Goal: Find specific page/section: Find specific page/section

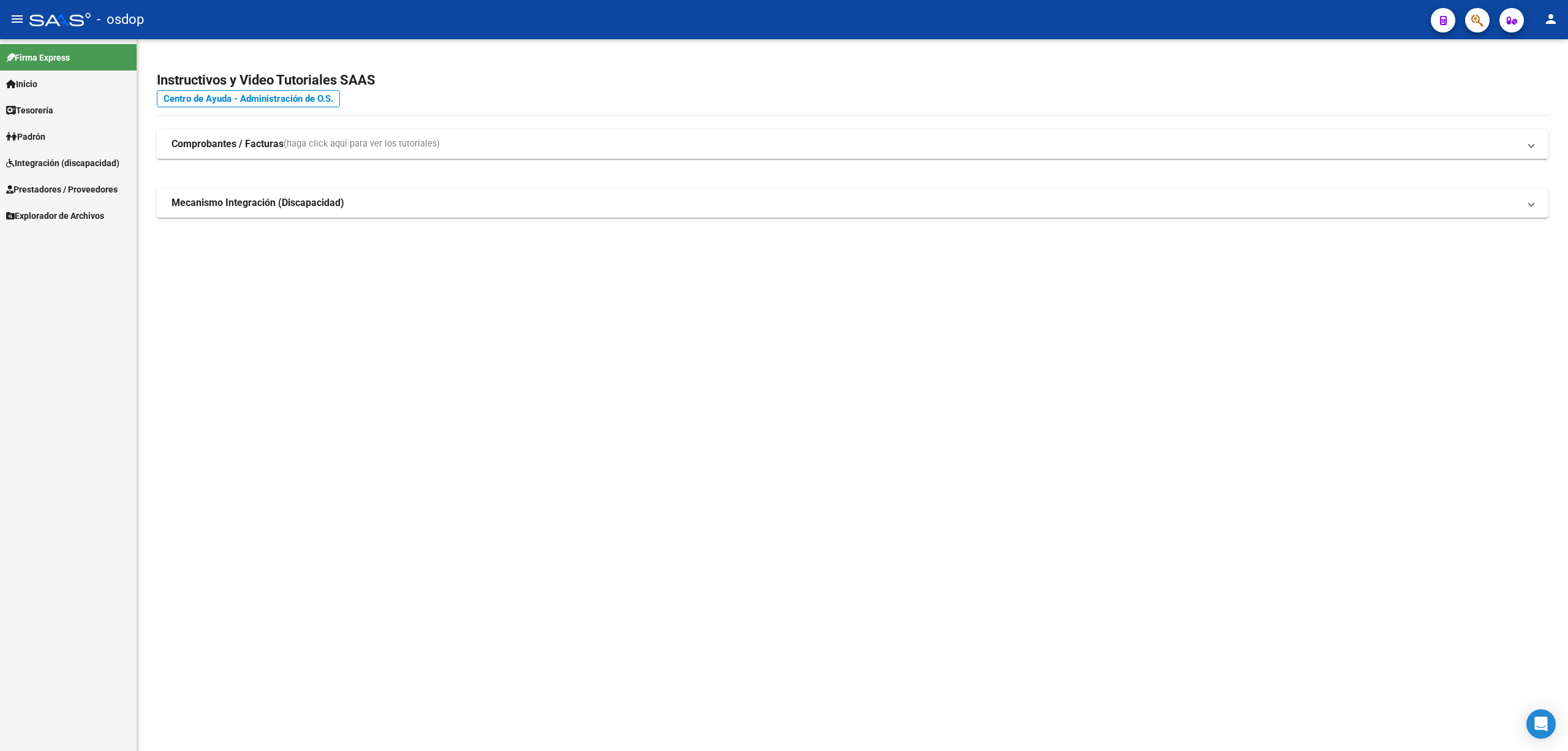
click at [86, 156] on span "Integración (discapacidad)" at bounding box center [63, 163] width 114 height 14
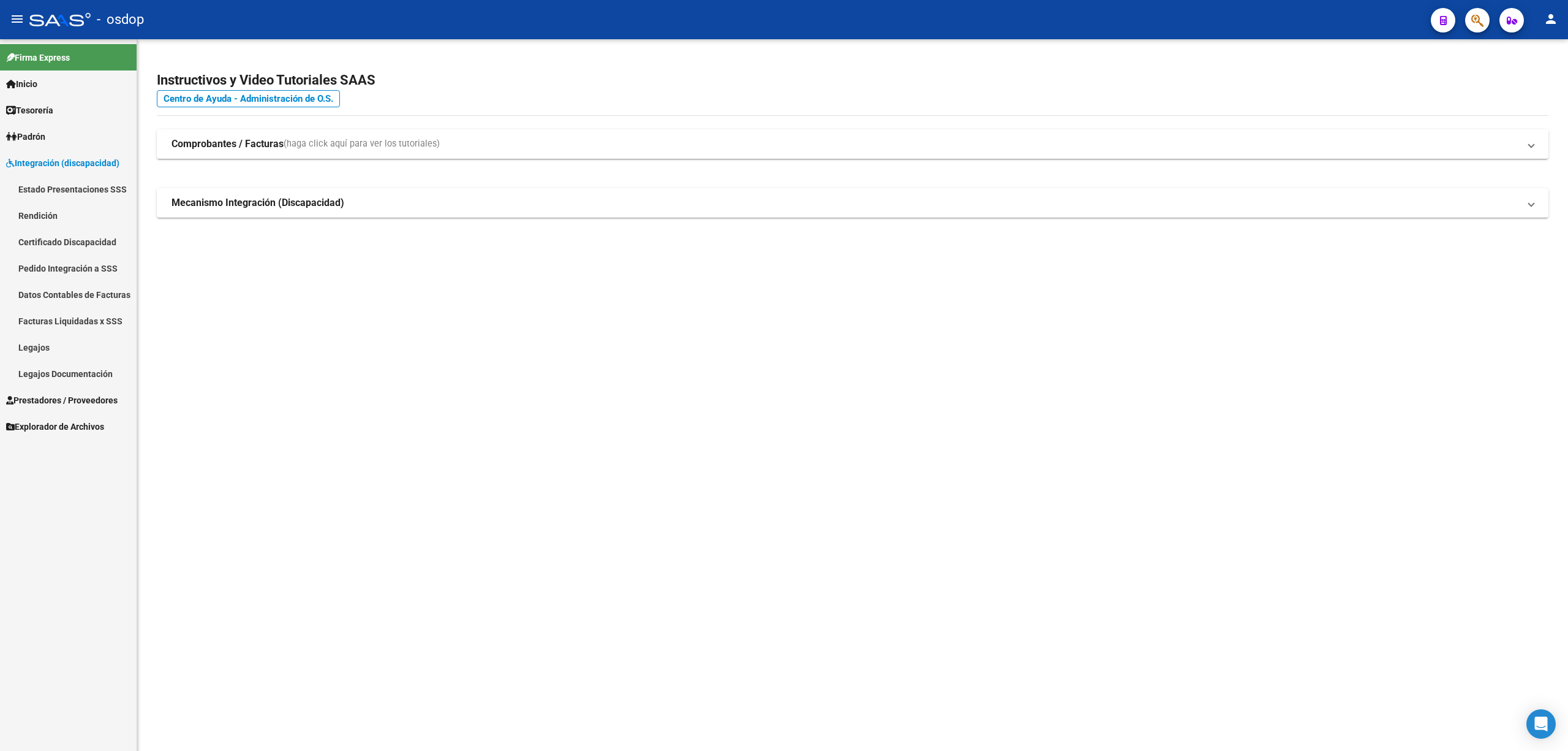
click at [49, 402] on span "Prestadores / Proveedores" at bounding box center [62, 400] width 112 height 14
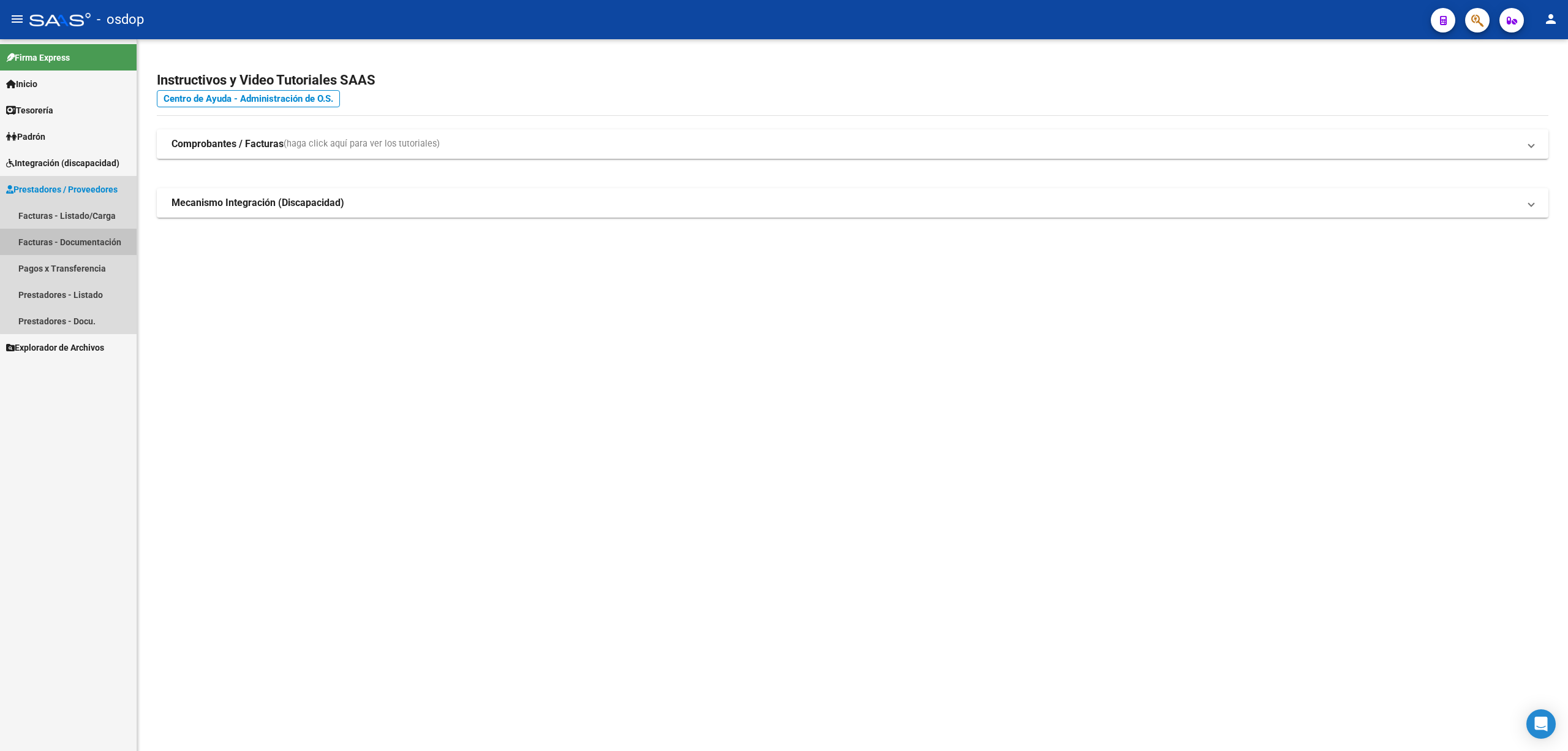
click at [89, 237] on link "Facturas - Documentación" at bounding box center [68, 241] width 137 height 26
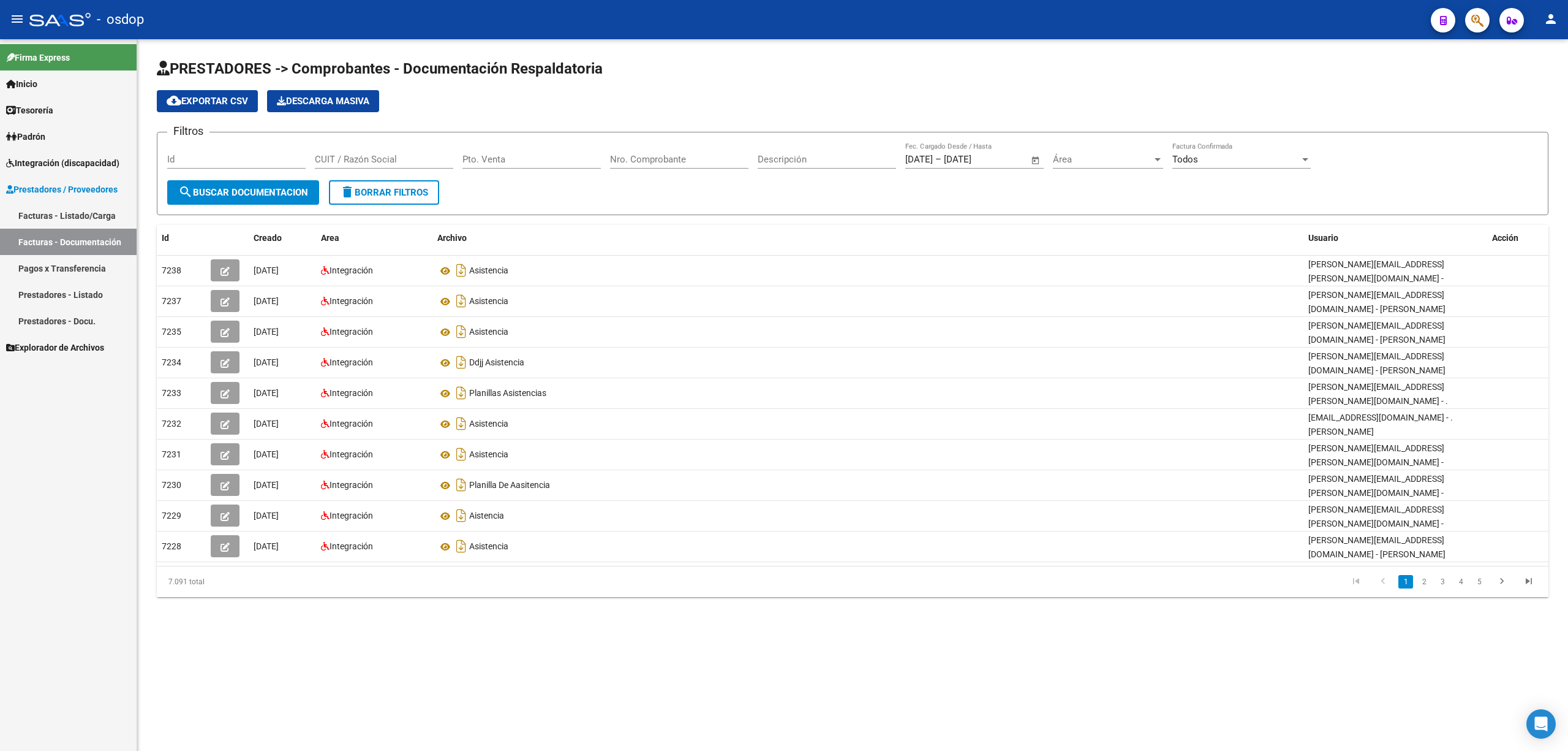
click at [1114, 152] on div "Área Área" at bounding box center [1108, 155] width 110 height 26
click at [1045, 255] on mat-option "Integración" at bounding box center [1133, 258] width 179 height 28
click at [1251, 159] on input "Periodo" at bounding box center [1242, 159] width 139 height 11
click at [1214, 165] on div "2025 Periodo" at bounding box center [1242, 155] width 139 height 26
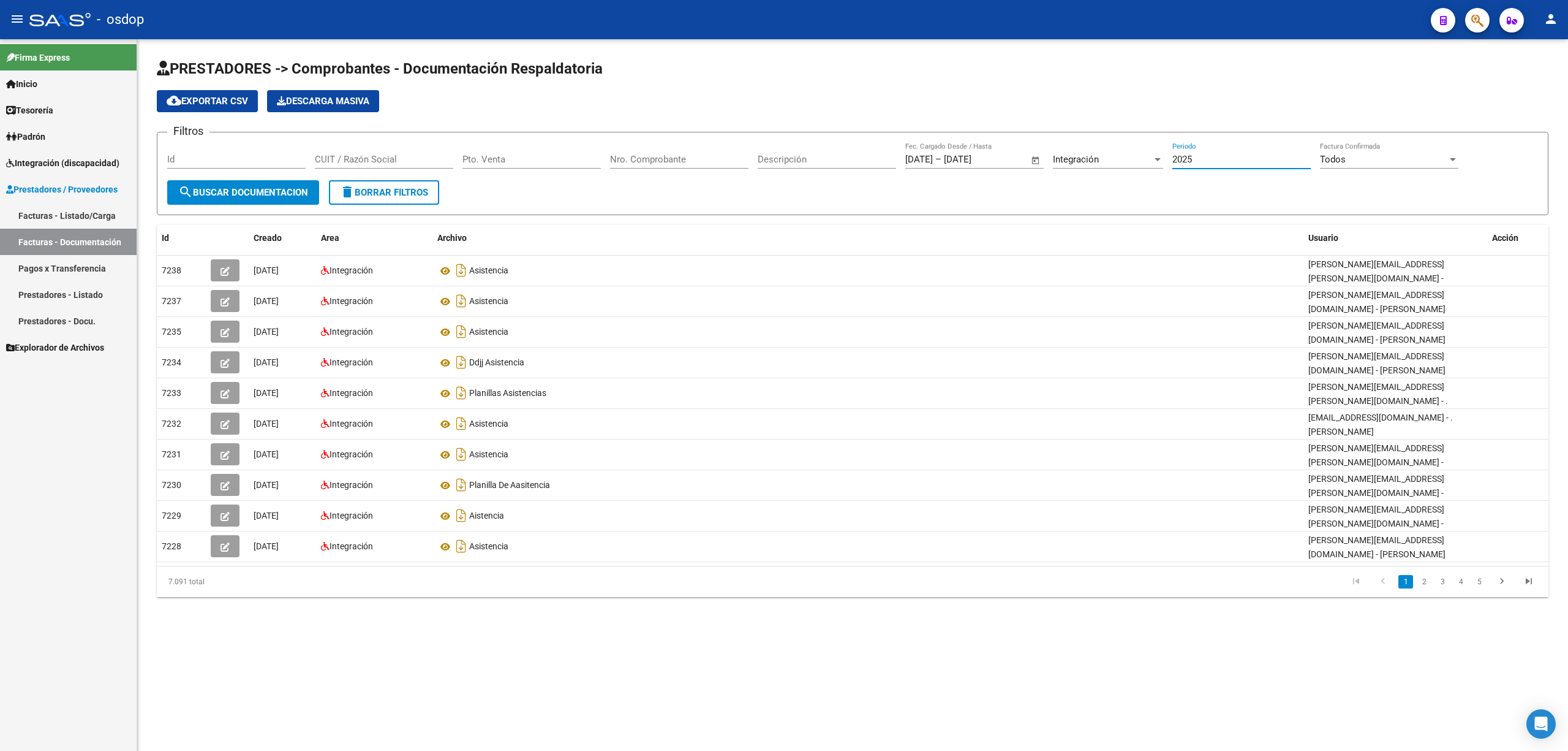
click at [1216, 158] on input "2025" at bounding box center [1242, 159] width 139 height 11
type input "202507"
click at [190, 197] on mat-icon "search" at bounding box center [186, 191] width 15 height 15
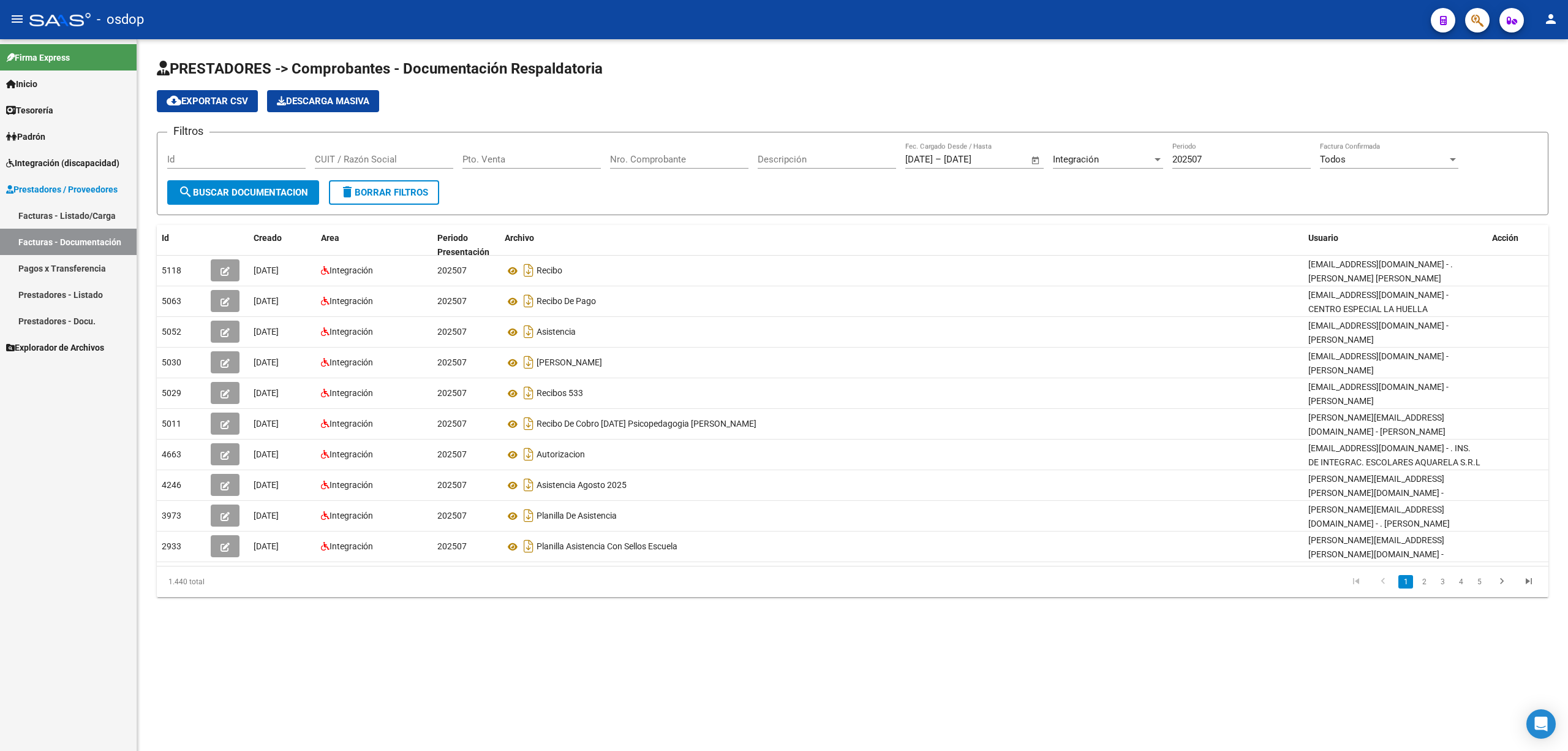
click at [1372, 162] on div "Todos" at bounding box center [1384, 159] width 128 height 11
click at [1372, 162] on span "Todos" at bounding box center [1390, 160] width 139 height 28
click at [1372, 162] on div "Todos" at bounding box center [1384, 159] width 128 height 11
click at [1355, 181] on span "Si" at bounding box center [1390, 188] width 139 height 28
click at [239, 195] on span "search Buscar Documentacion" at bounding box center [243, 192] width 129 height 11
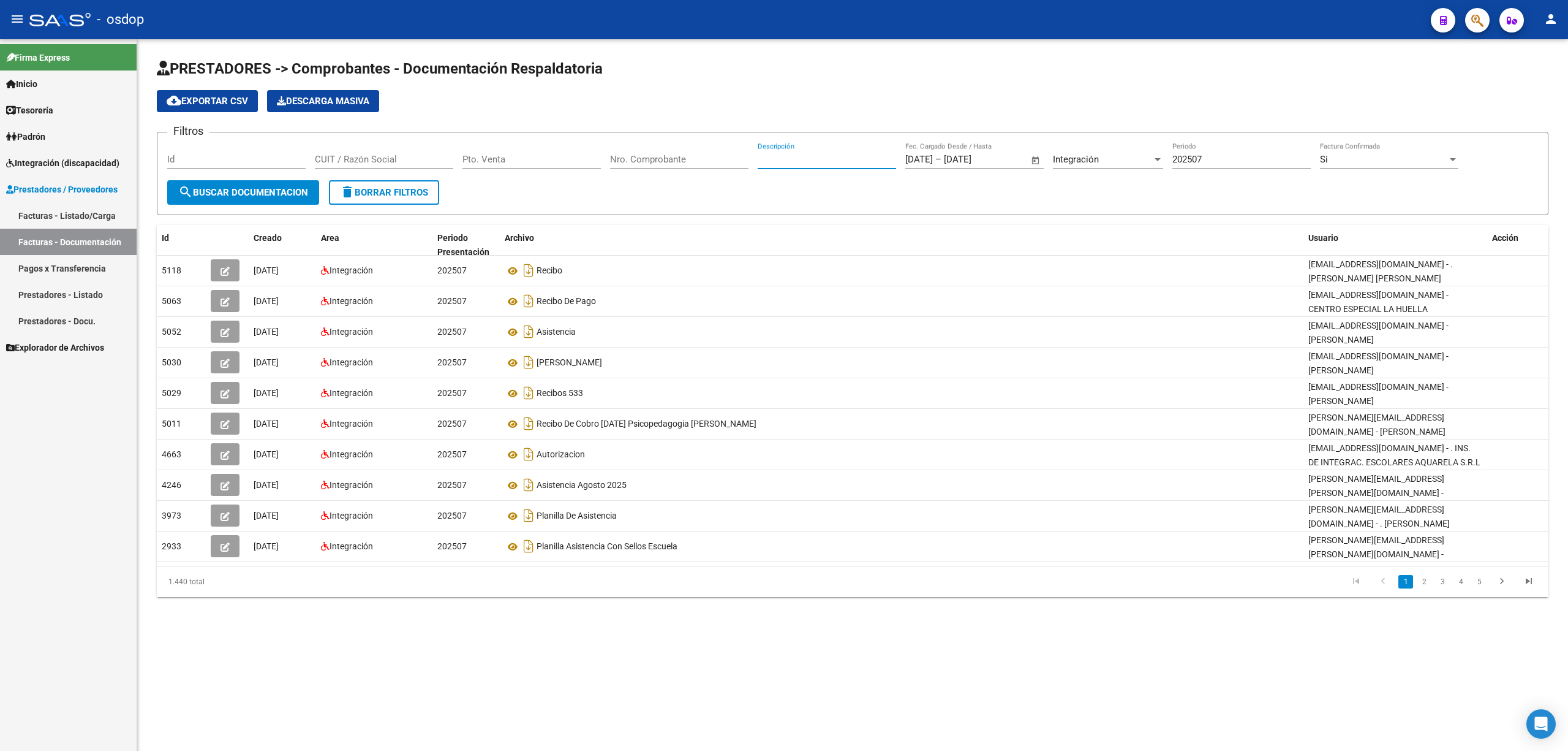
click at [788, 162] on input "Descripción" at bounding box center [827, 159] width 139 height 11
type input "Planilla"
click at [265, 182] on button "search Buscar Documentacion" at bounding box center [243, 192] width 152 height 25
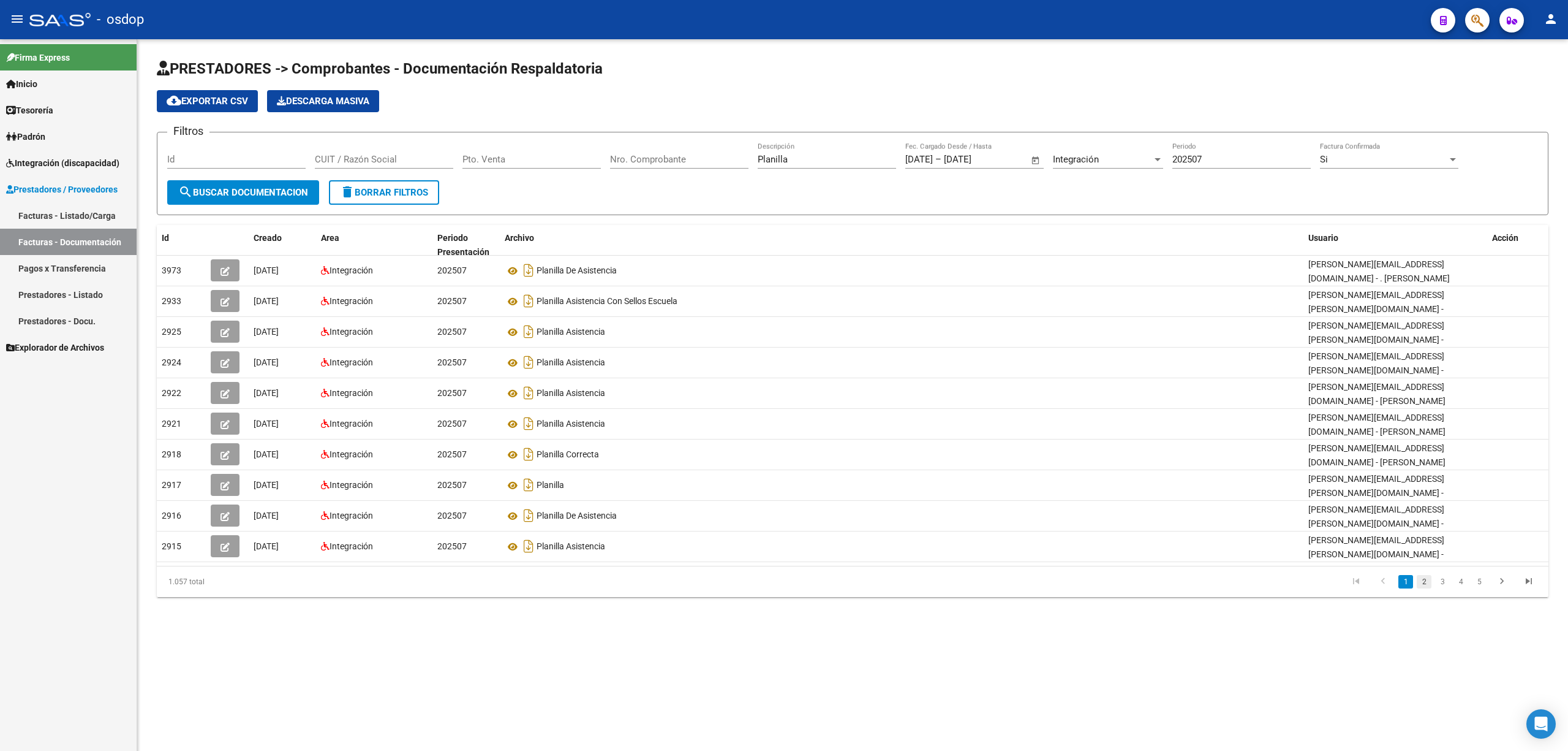
click at [1425, 584] on link "2" at bounding box center [1425, 582] width 15 height 14
click at [1443, 575] on link "3" at bounding box center [1443, 582] width 15 height 14
click at [1456, 580] on link "4" at bounding box center [1462, 582] width 15 height 14
click at [1459, 585] on link "5" at bounding box center [1462, 582] width 15 height 14
click at [1525, 575] on icon "go to last page" at bounding box center [1528, 583] width 16 height 15
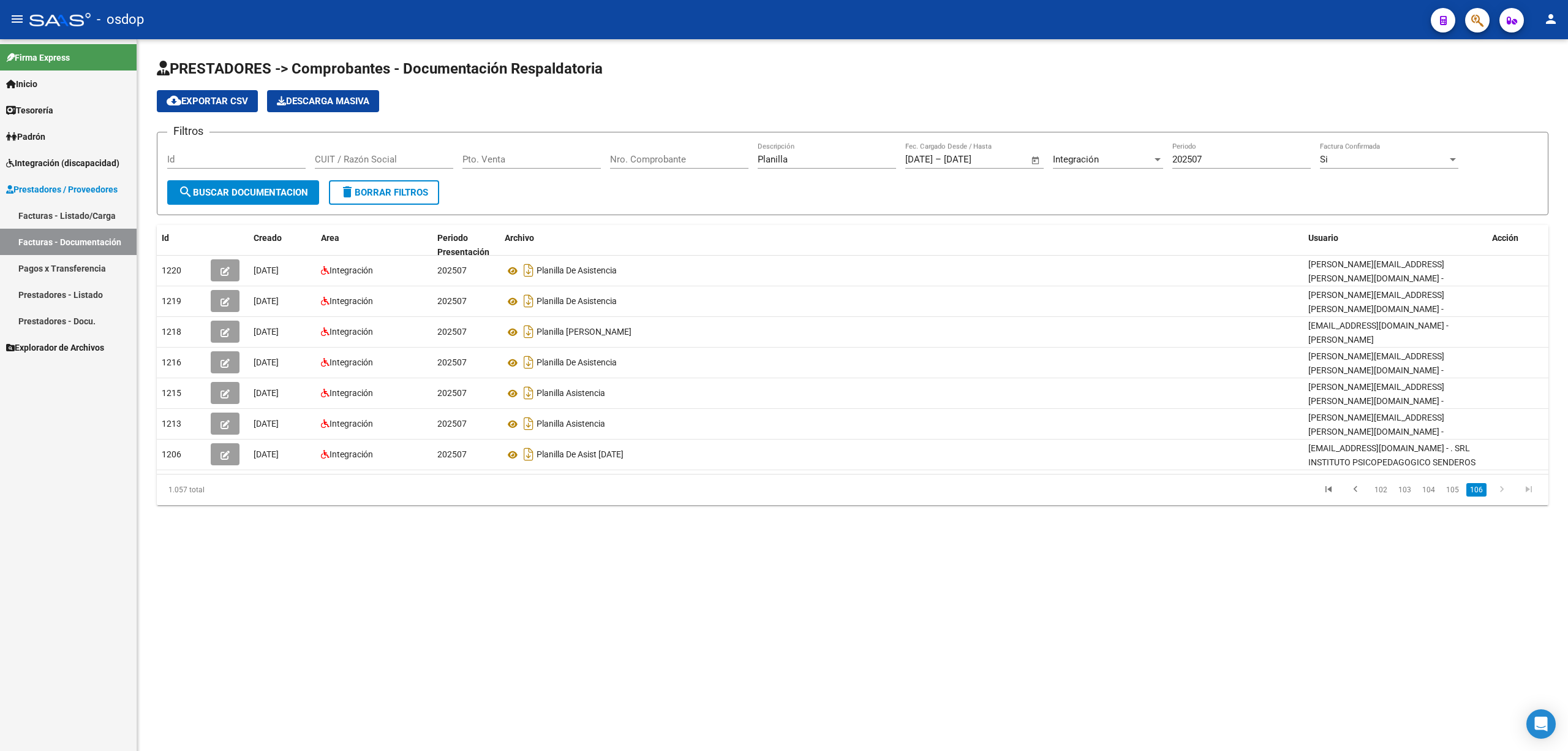
click at [74, 274] on link "Pagos x Transferencia" at bounding box center [68, 268] width 137 height 26
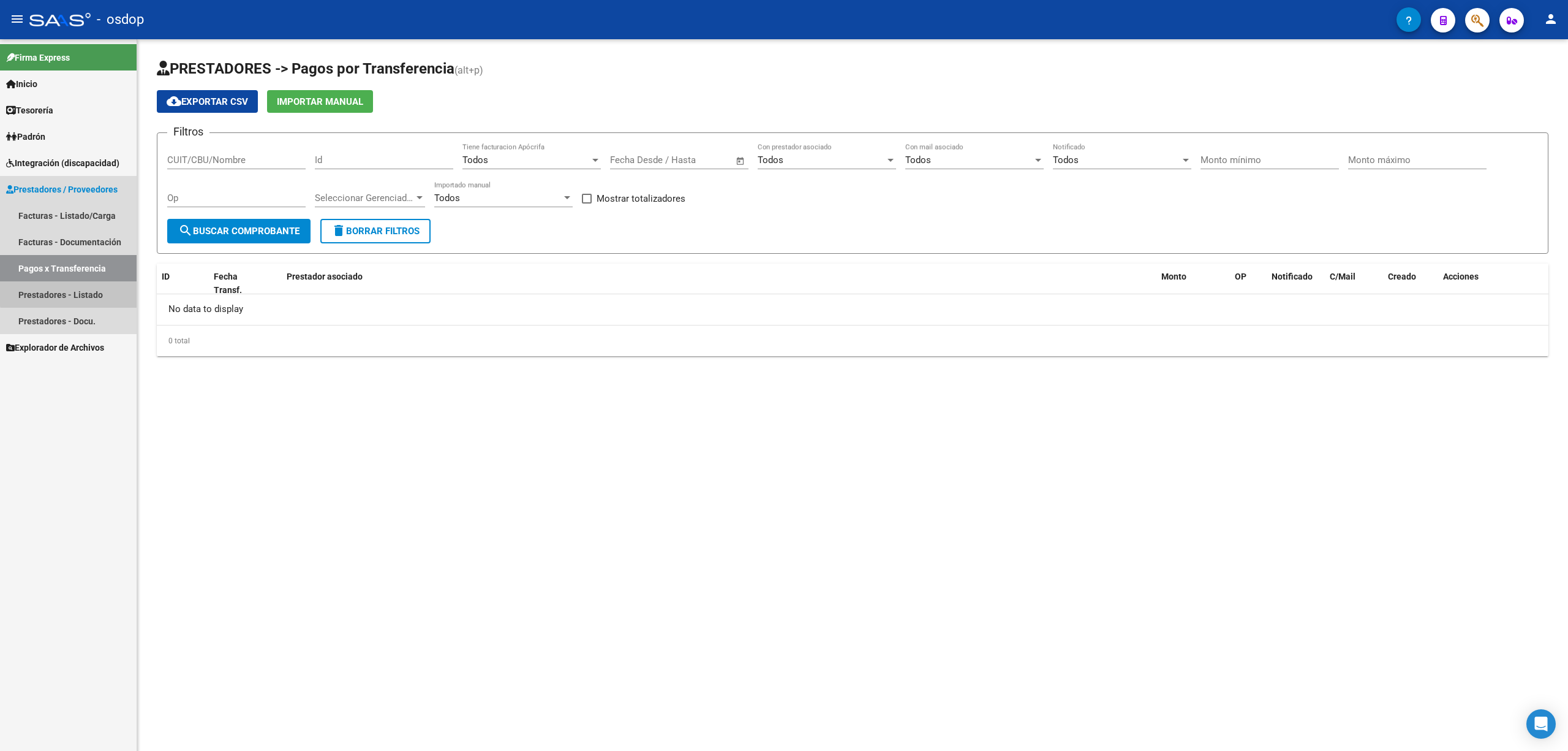
click at [74, 289] on link "Prestadores - Listado" at bounding box center [68, 294] width 137 height 26
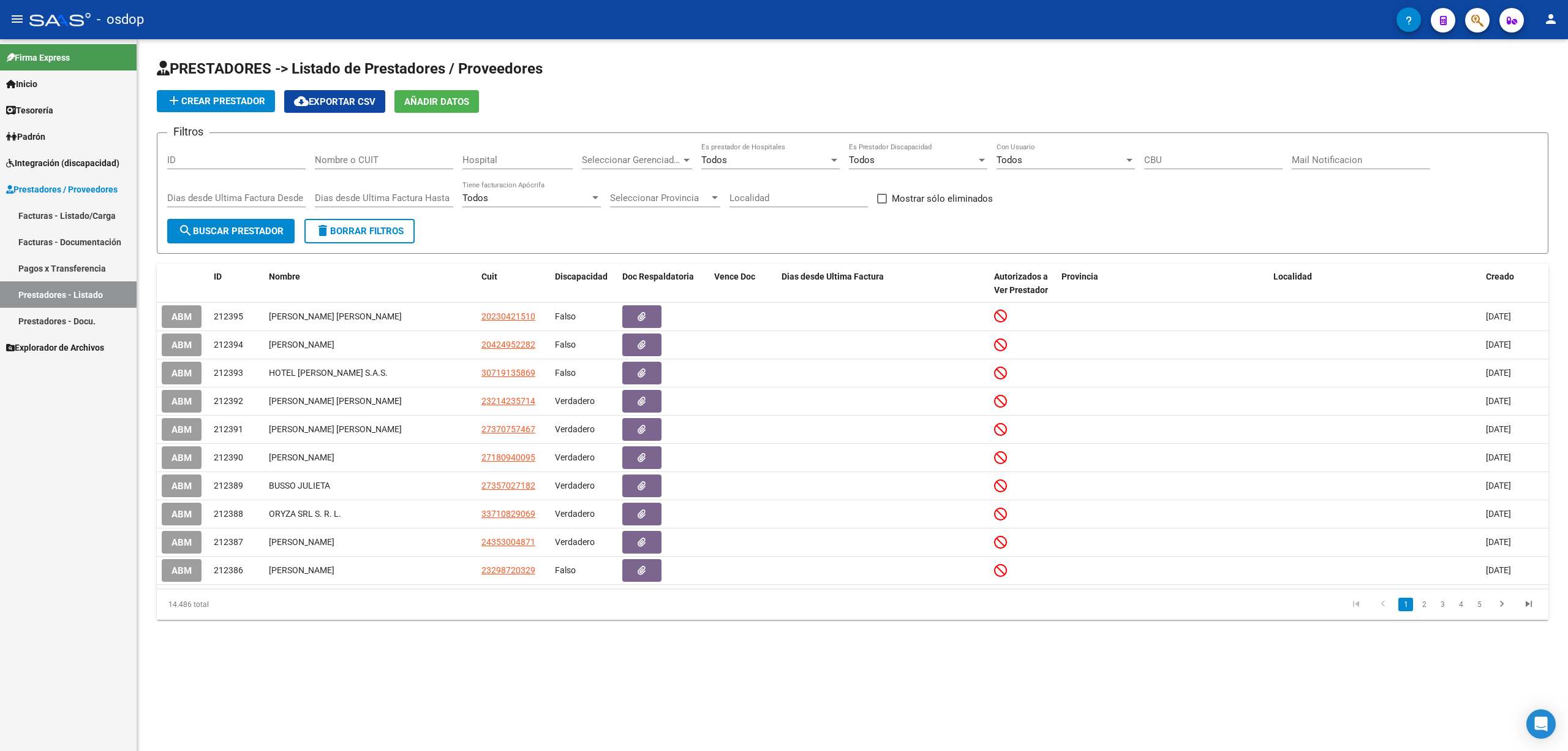
click at [67, 317] on link "Prestadores - Docu." at bounding box center [68, 321] width 137 height 26
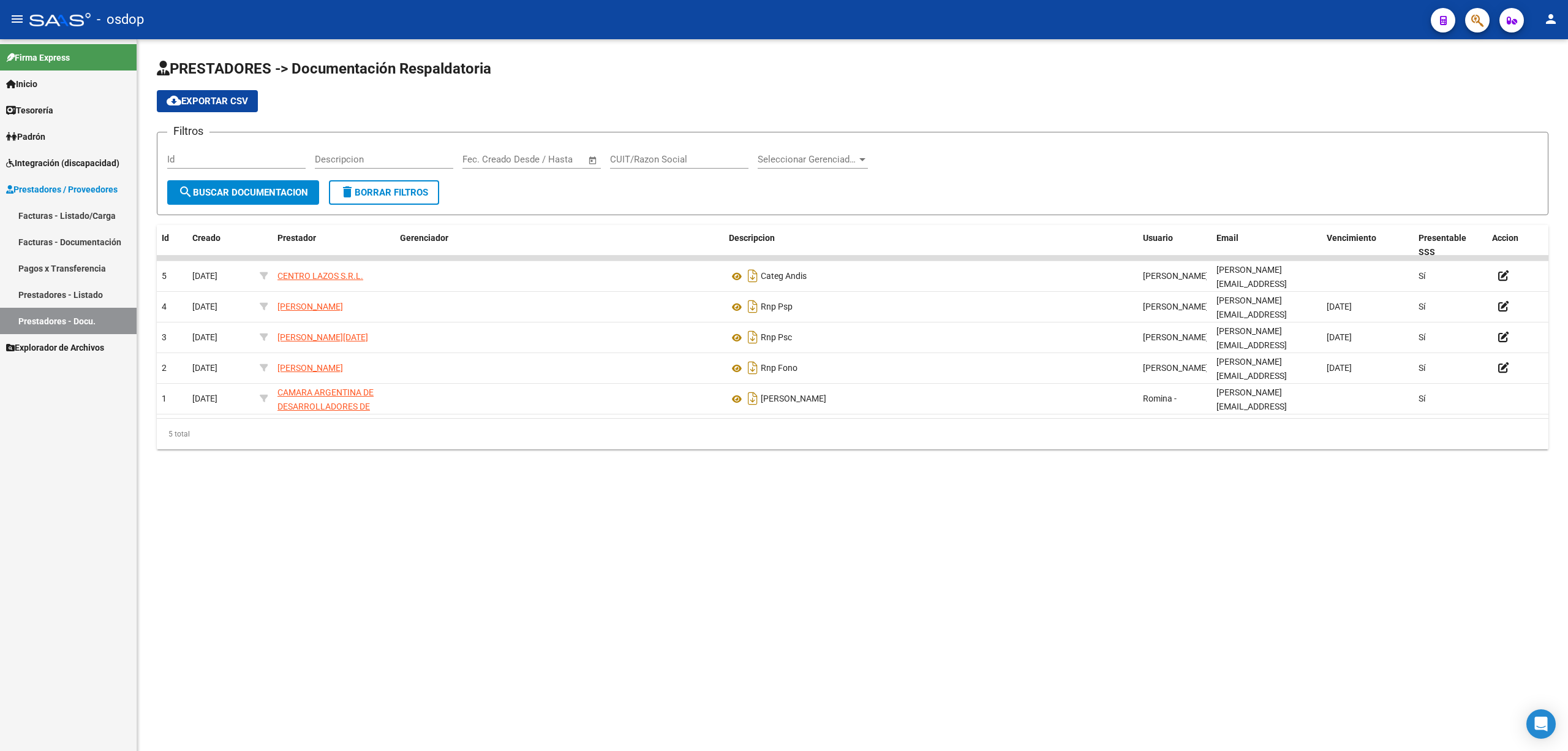
click at [41, 132] on span "Padrón" at bounding box center [26, 136] width 39 height 14
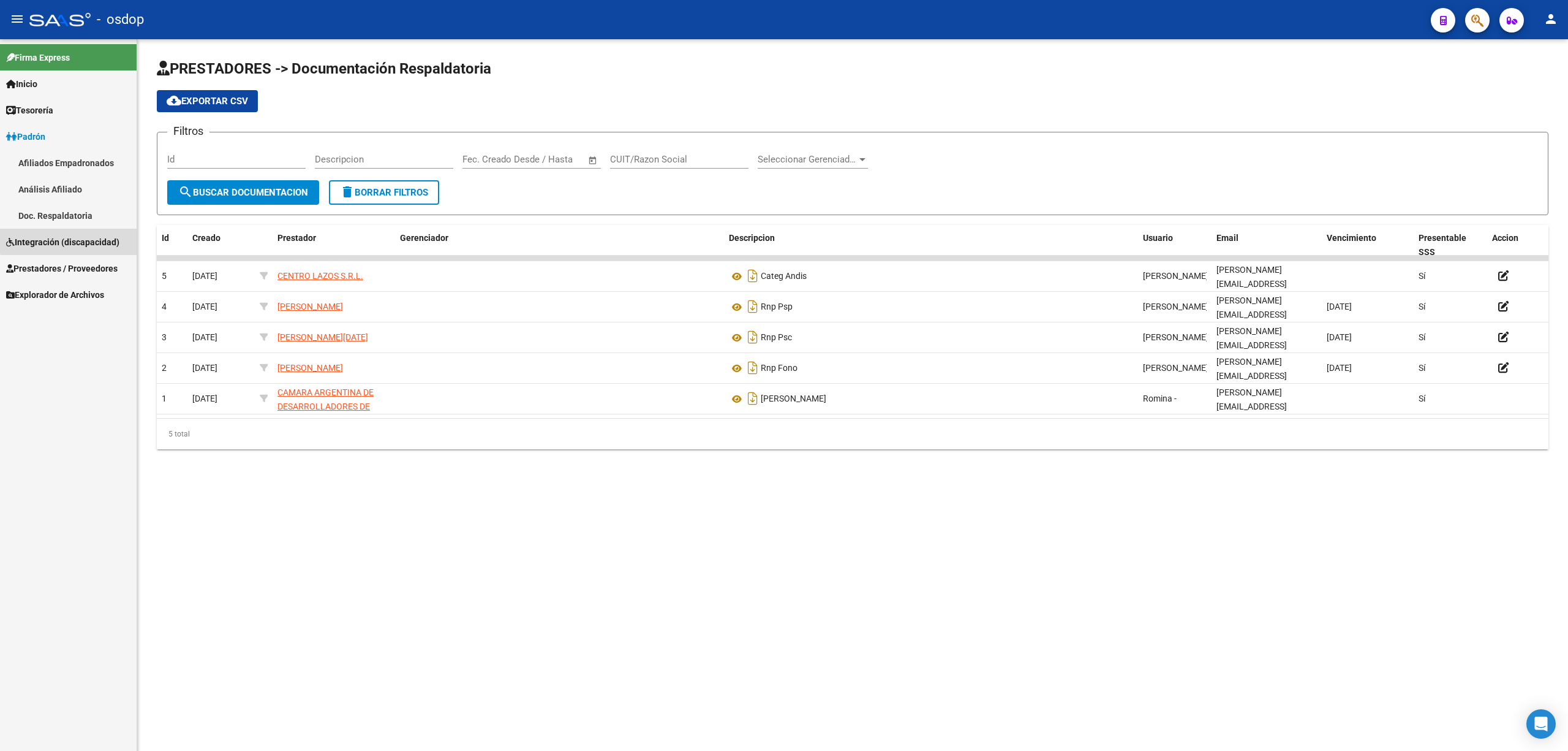
click at [68, 238] on span "Integración (discapacidad)" at bounding box center [63, 241] width 114 height 14
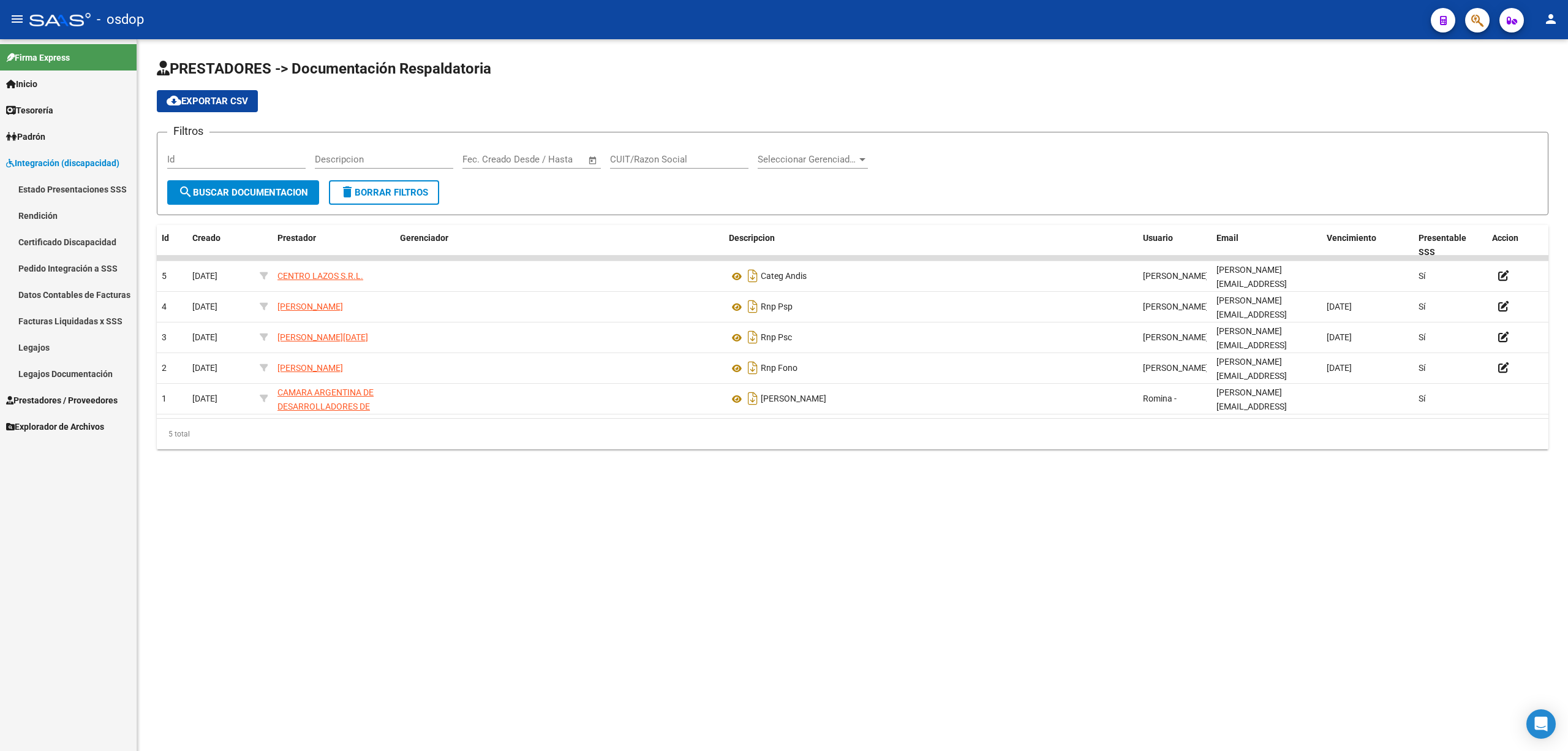
click at [56, 298] on link "Datos Contables de Facturas" at bounding box center [68, 294] width 137 height 26
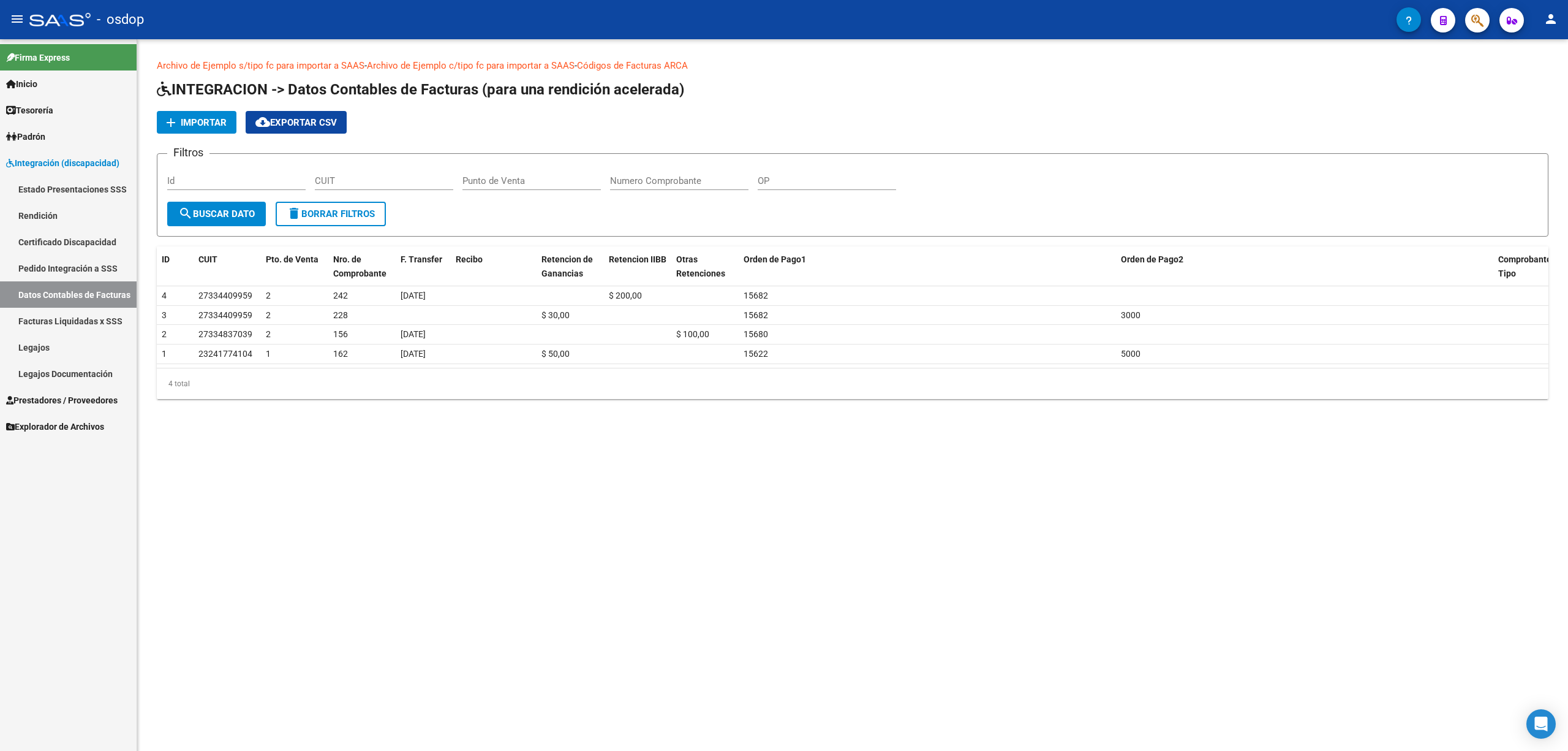
click at [48, 324] on link "Facturas Liquidadas x SSS" at bounding box center [68, 321] width 137 height 26
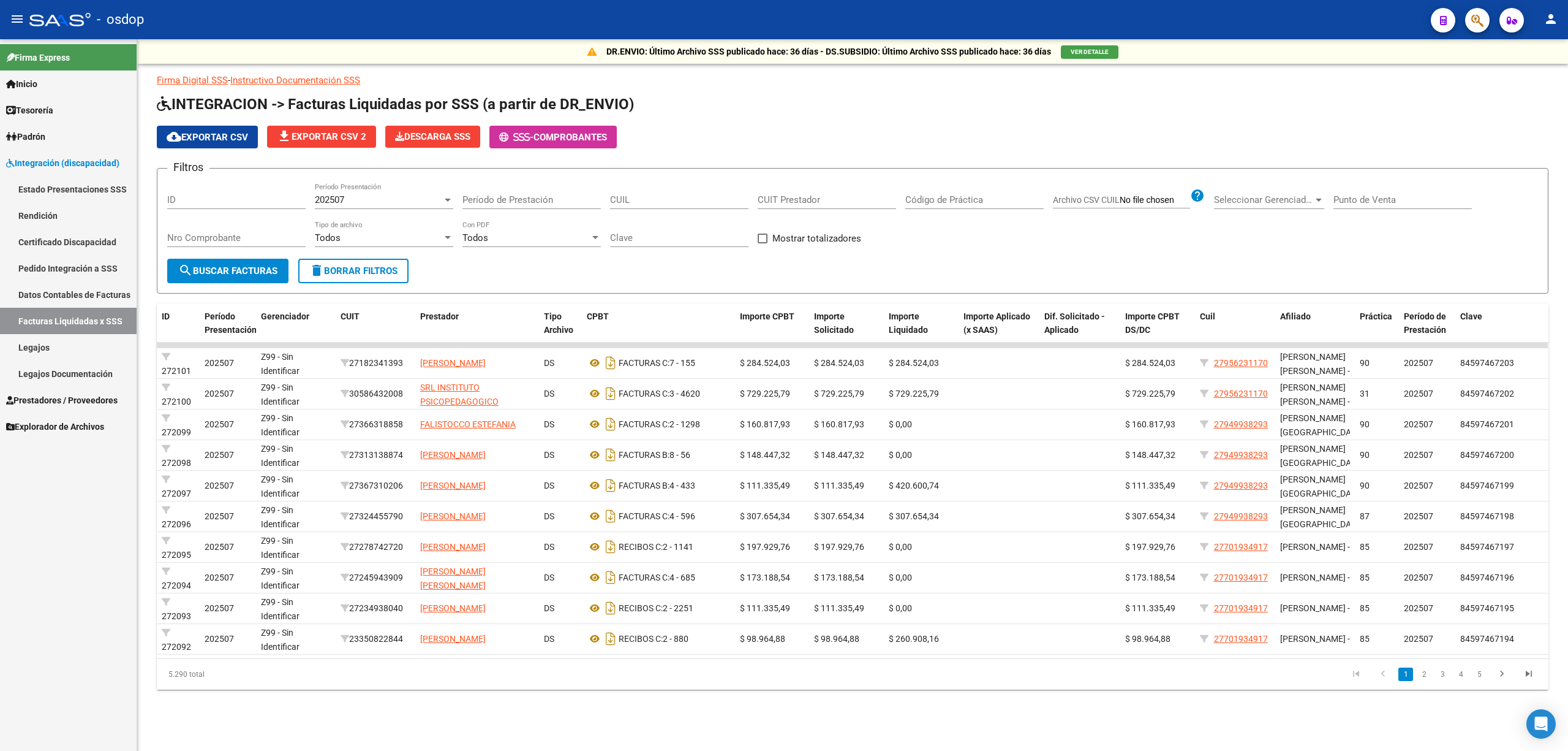
click at [52, 374] on link "Legajos Documentación" at bounding box center [68, 374] width 137 height 26
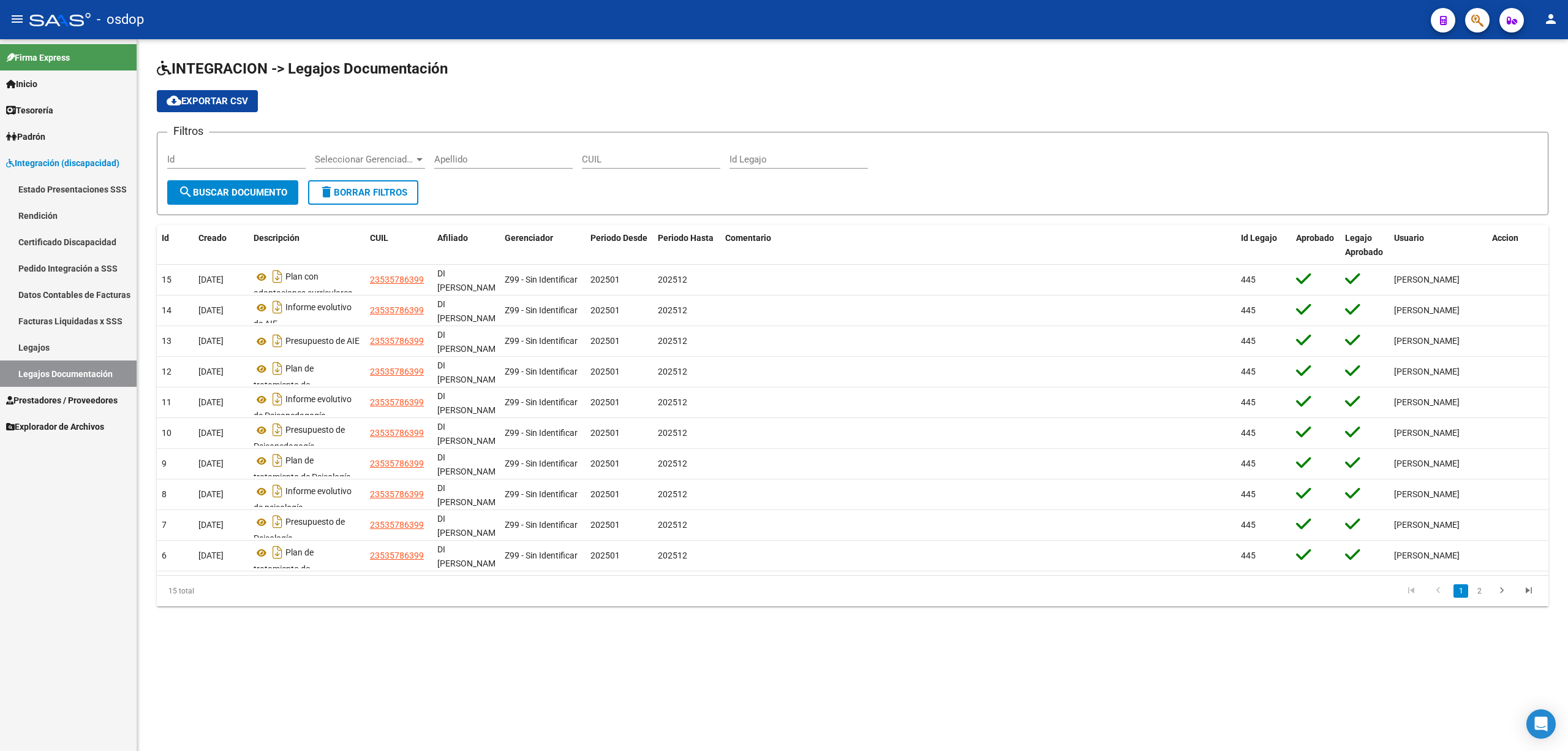
click at [1481, 597] on li "2" at bounding box center [1479, 591] width 18 height 21
click at [1481, 593] on link "2" at bounding box center [1479, 591] width 15 height 14
